Goal: Task Accomplishment & Management: Manage account settings

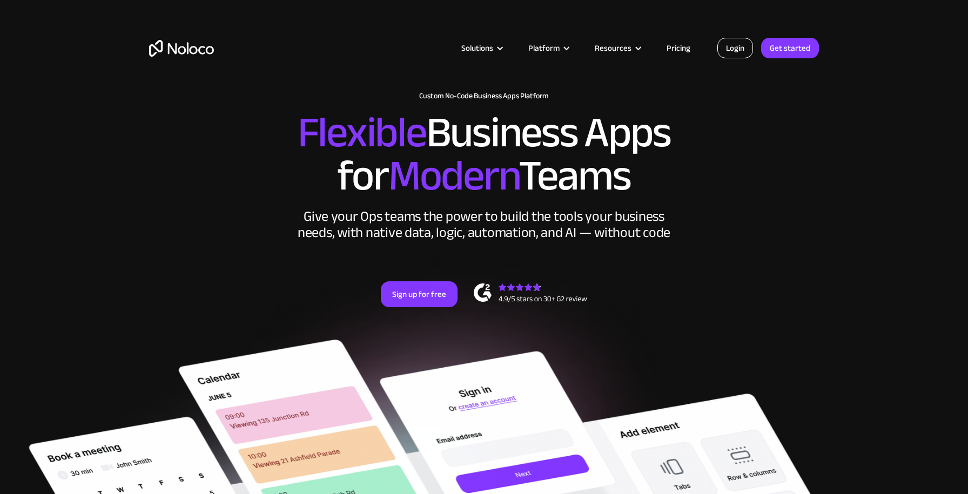
click at [735, 44] on link "Login" at bounding box center [735, 48] width 36 height 21
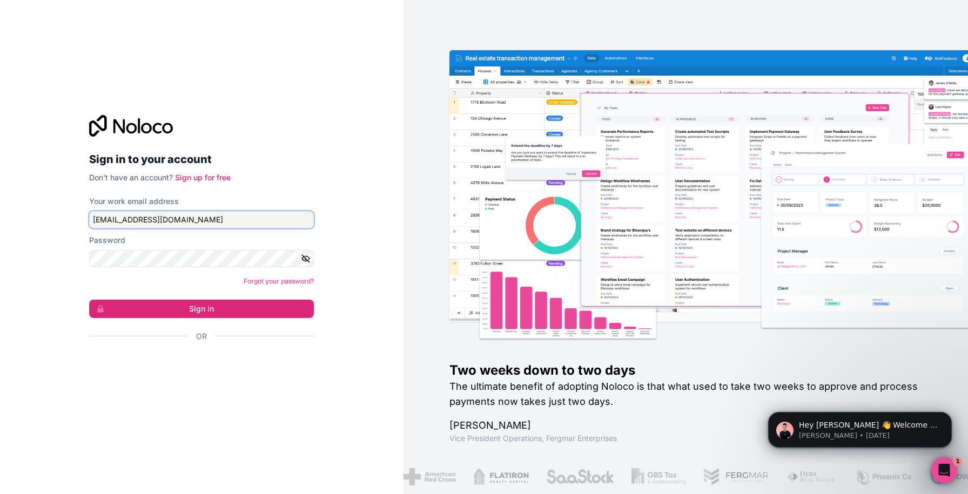
click at [142, 220] on input "zoe@gapconsulting.io" at bounding box center [201, 219] width 225 height 17
type input "zoe@flowconsulting.llc"
click at [139, 306] on button "Sign in" at bounding box center [201, 309] width 225 height 18
